Goal: Information Seeking & Learning: Learn about a topic

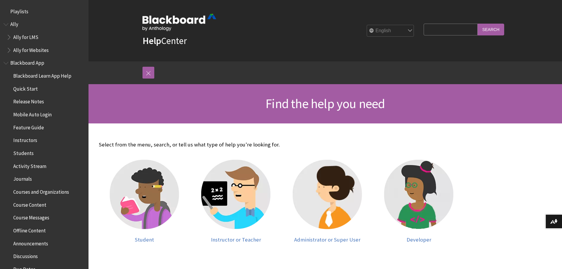
click at [3, 64] on div "All Products Playlists Playlists Ally Ally for LMS Ally for Websites Ally Ally …" at bounding box center [44, 134] width 88 height 269
click at [9, 61] on span "Book outline for Blackboard App Help" at bounding box center [7, 61] width 6 height 7
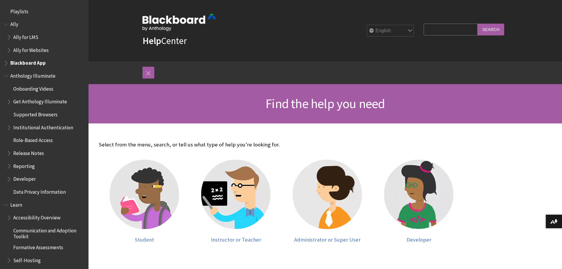
click at [8, 74] on span "Book outline for Anthology Illuminate" at bounding box center [7, 74] width 6 height 7
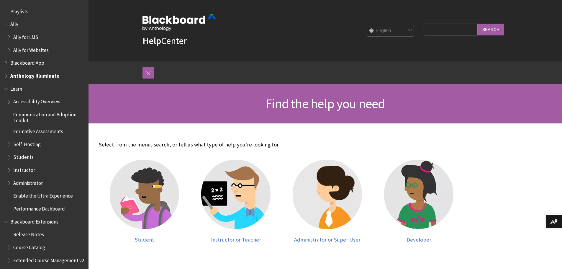
click at [4, 90] on span "Book outline for Blackboard Learn Help" at bounding box center [7, 87] width 6 height 7
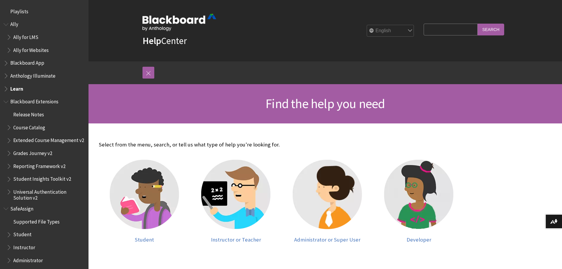
click at [6, 103] on span "Book outline for Blackboard Extensions" at bounding box center [7, 100] width 6 height 7
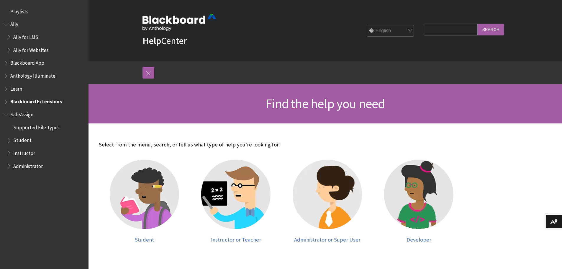
click at [6, 114] on span "Book outline for Blackboard SafeAssign" at bounding box center [7, 112] width 6 height 7
click at [6, 101] on span "Book outline for Blackboard Extensions" at bounding box center [7, 100] width 6 height 7
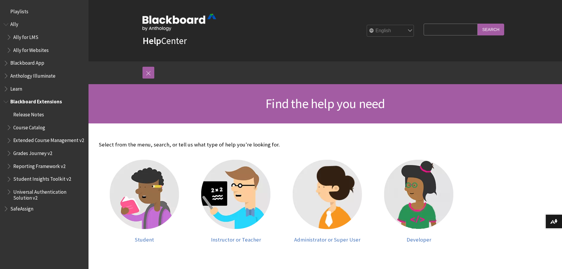
click at [6, 101] on span "Book outline for Blackboard Extensions" at bounding box center [7, 100] width 6 height 7
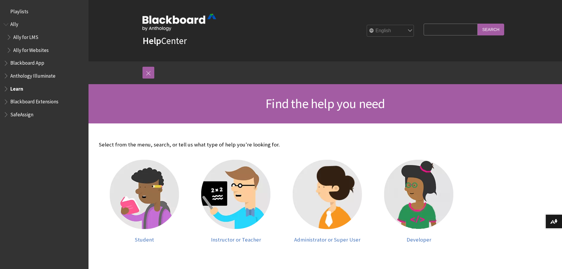
click at [6, 90] on span "Book outline for Blackboard Learn Help" at bounding box center [7, 87] width 6 height 7
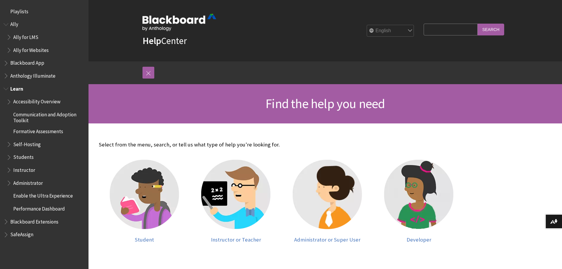
click at [20, 180] on span "Administrator" at bounding box center [27, 182] width 29 height 8
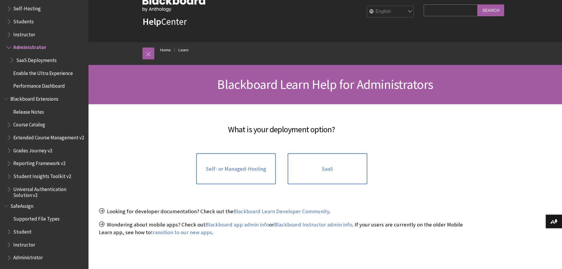
scroll to position [29, 0]
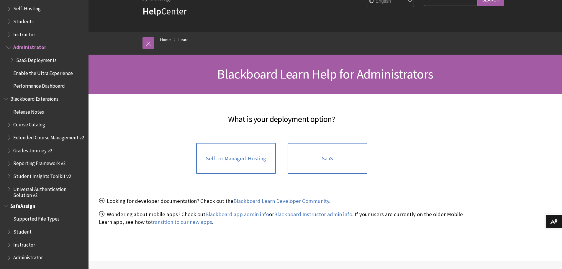
click at [9, 204] on span "Book outline for Blackboard SafeAssign" at bounding box center [7, 204] width 6 height 7
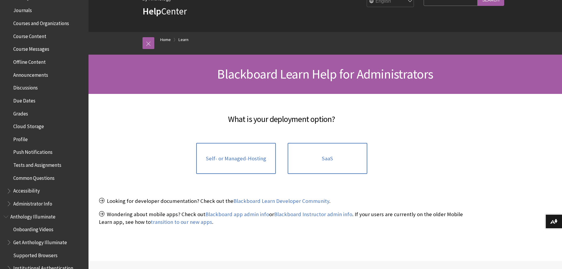
scroll to position [177, 0]
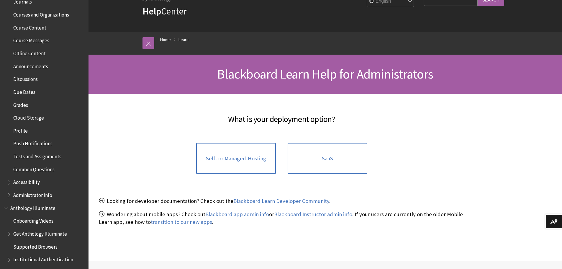
click at [431, 2] on input "Search Query" at bounding box center [450, 0] width 54 height 12
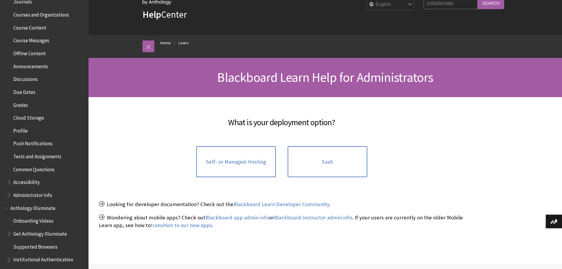
type input "collaborate"
click at [477, 0] on input "Search" at bounding box center [490, 3] width 27 height 12
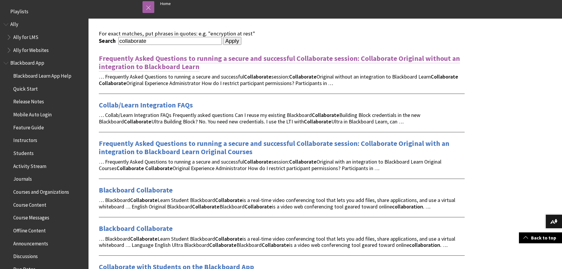
scroll to position [88, 0]
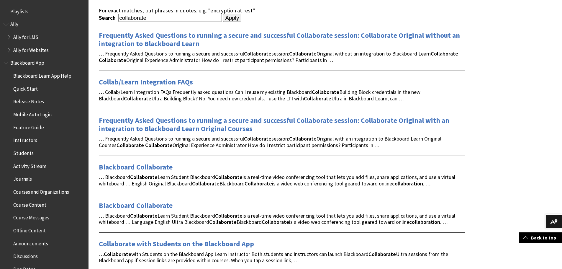
click at [348, 100] on span "… Collab/Learn Integration FAQs Frequently asked questions Can I reuse my exist…" at bounding box center [259, 94] width 321 height 13
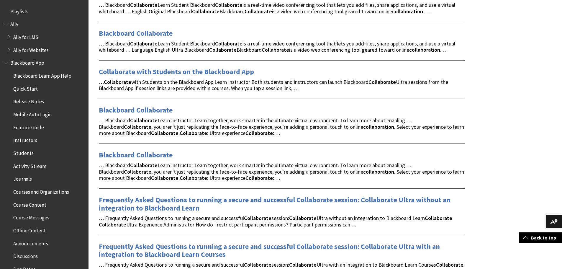
scroll to position [265, 0]
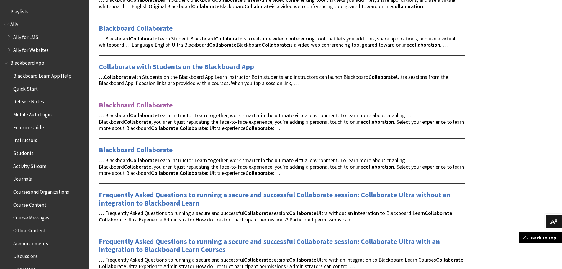
click at [140, 101] on link "Blackboard Collaborate" at bounding box center [136, 104] width 74 height 9
